Goal: Task Accomplishment & Management: Use online tool/utility

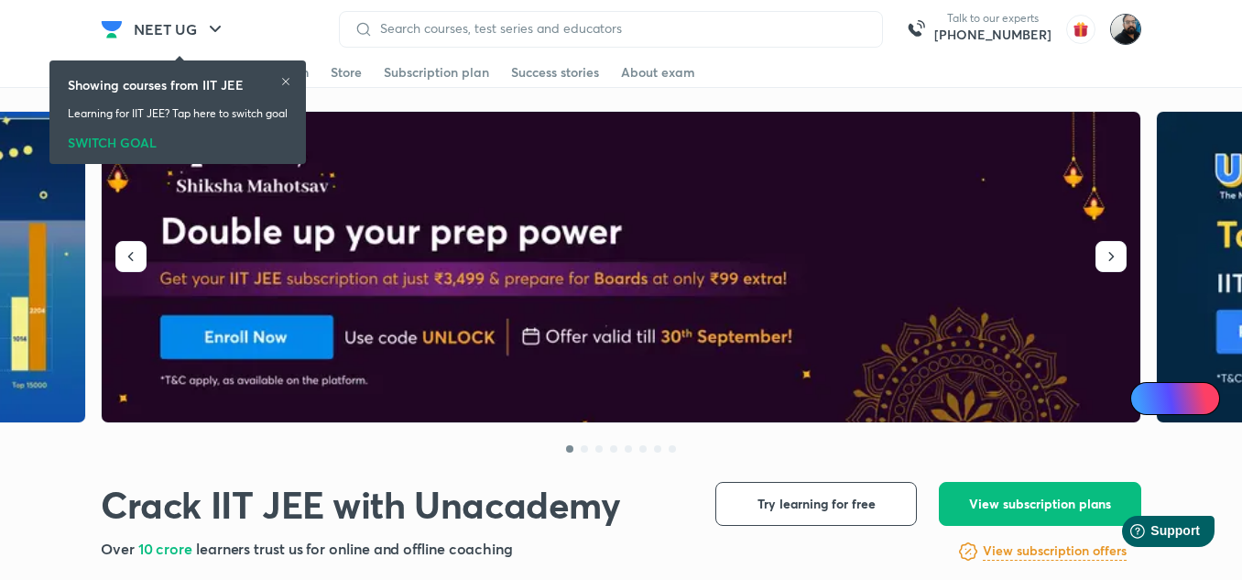
click at [1126, 37] on img at bounding box center [1125, 29] width 31 height 31
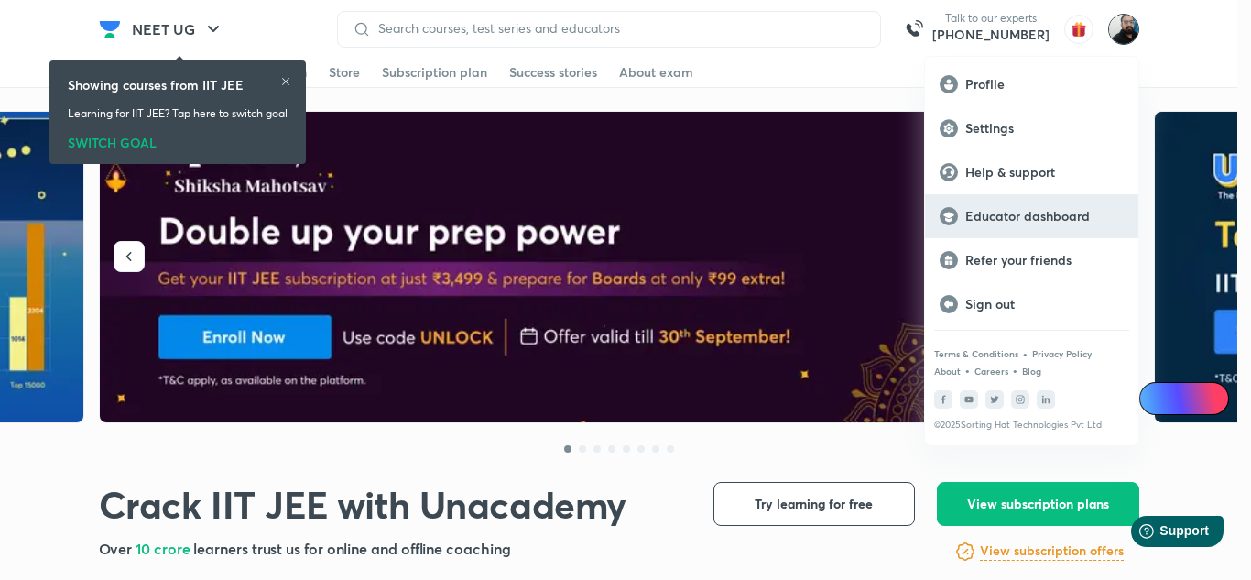
click at [1027, 219] on p "Educator dashboard" at bounding box center [1044, 216] width 158 height 16
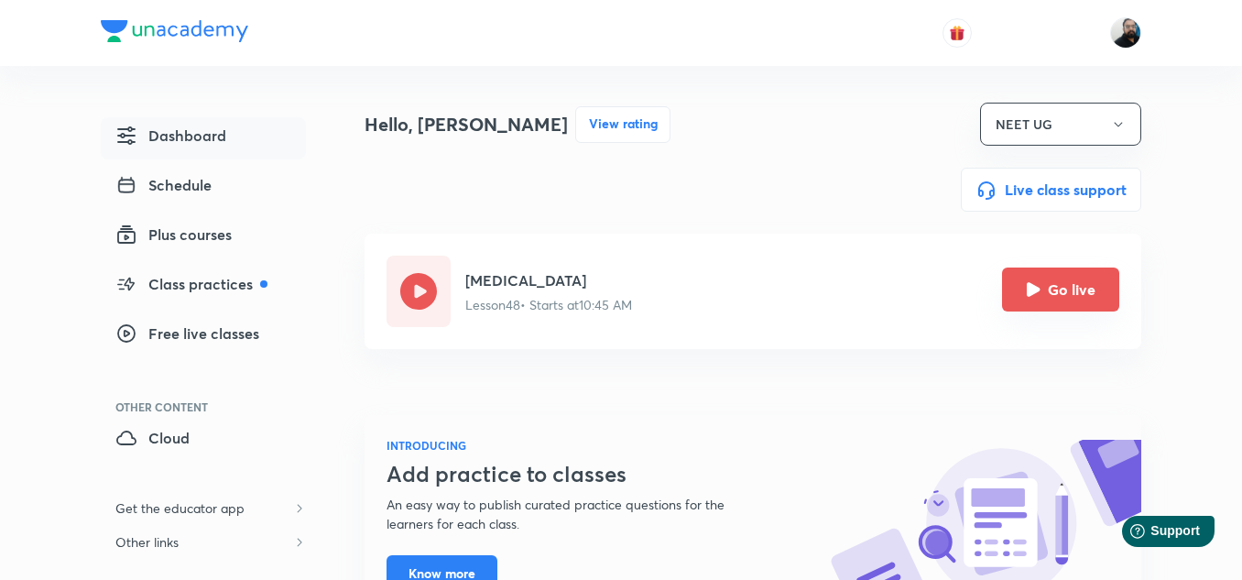
click at [1029, 291] on icon "Go live" at bounding box center [1034, 289] width 14 height 14
